Goal: Find specific page/section: Find specific page/section

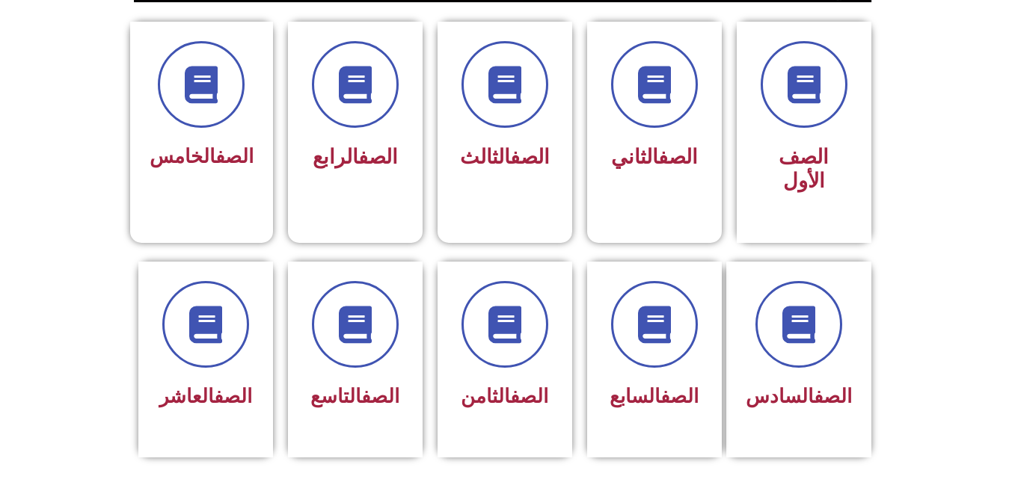
scroll to position [419, 0]
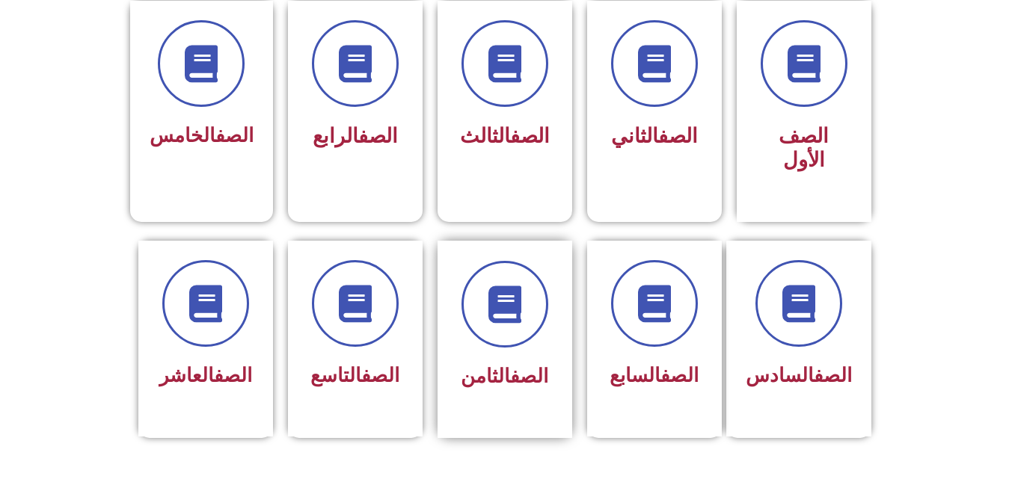
click at [500, 359] on div "الصف الثامن" at bounding box center [505, 377] width 94 height 37
click at [508, 291] on icon at bounding box center [504, 303] width 41 height 41
click at [517, 365] on link "الصف" at bounding box center [529, 376] width 38 height 22
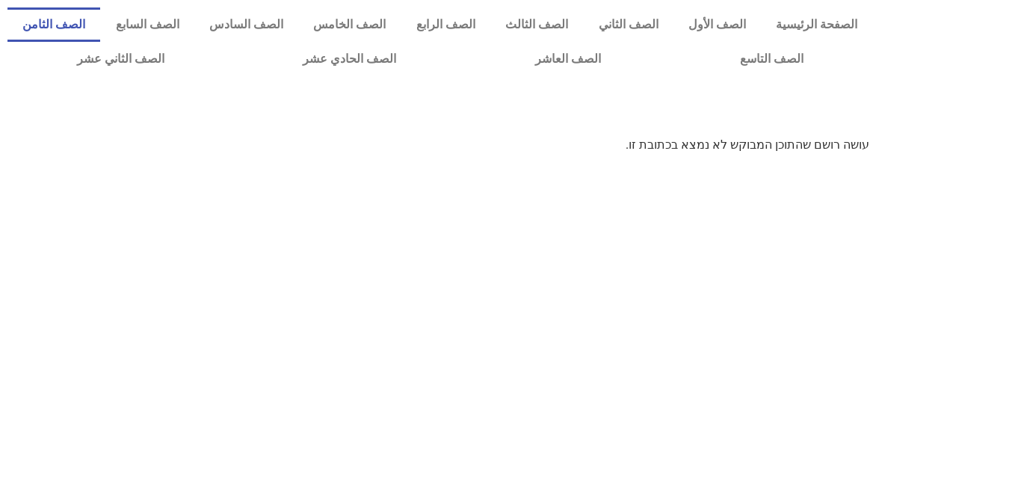
click at [100, 23] on link "الصف الثامن" at bounding box center [53, 24] width 93 height 34
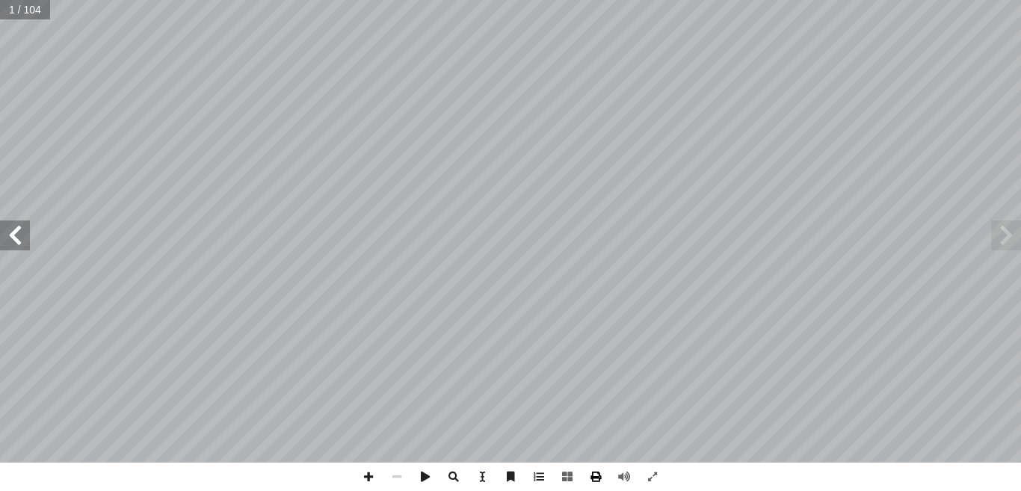
click at [603, 474] on span at bounding box center [596, 477] width 28 height 28
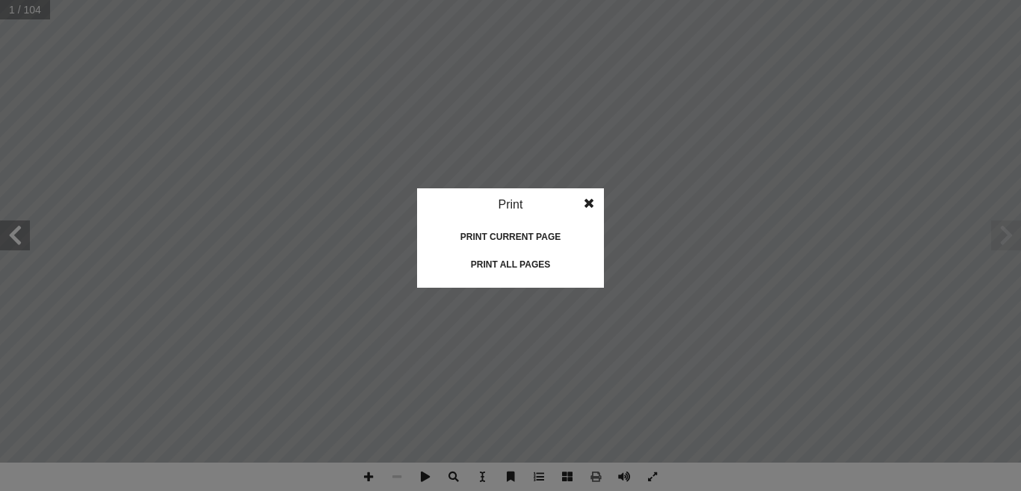
click at [535, 262] on div "Print all pages" at bounding box center [511, 265] width 150 height 24
